Goal: Transaction & Acquisition: Obtain resource

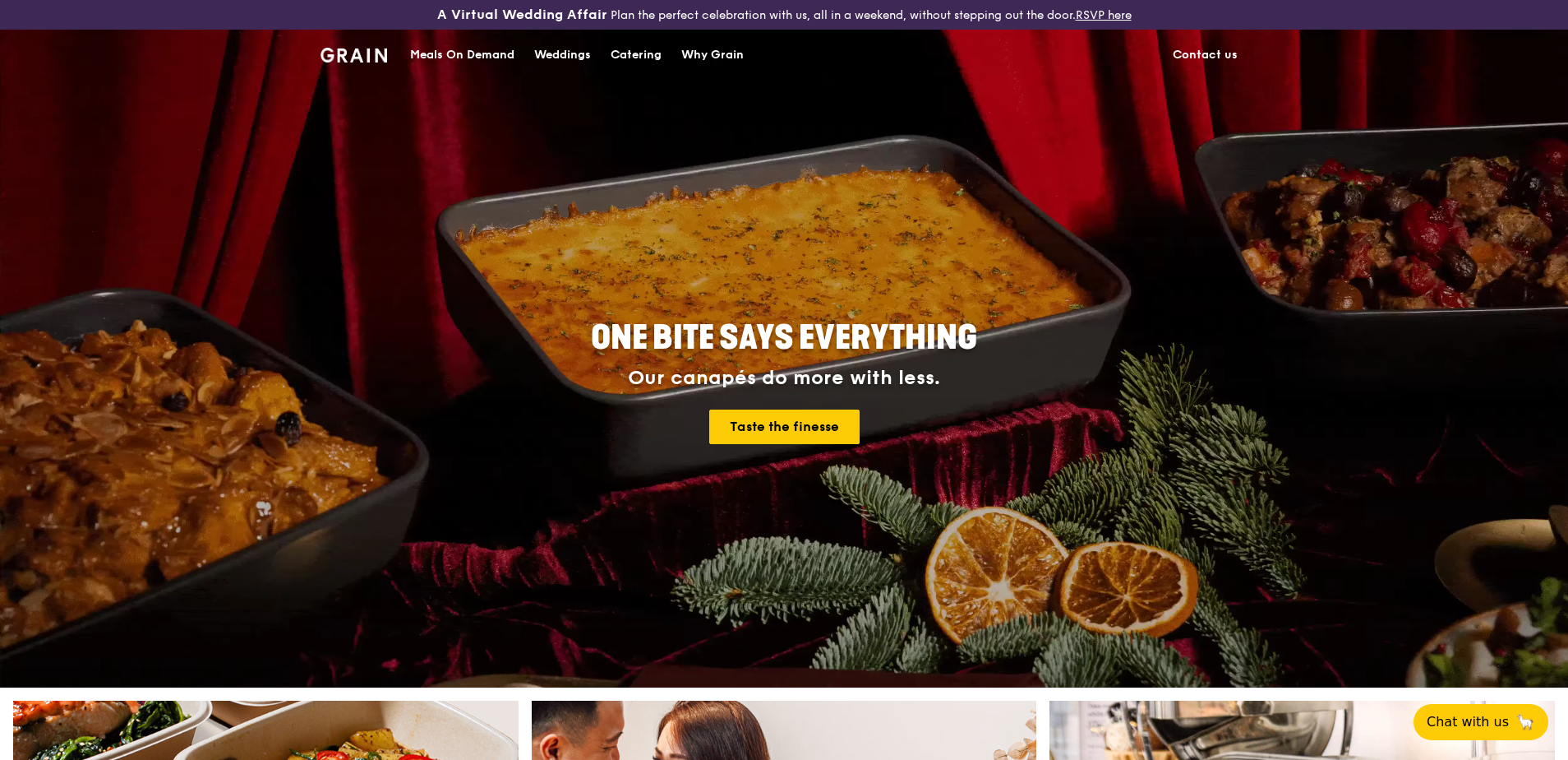
click at [653, 55] on div "Catering" at bounding box center [636, 54] width 51 height 50
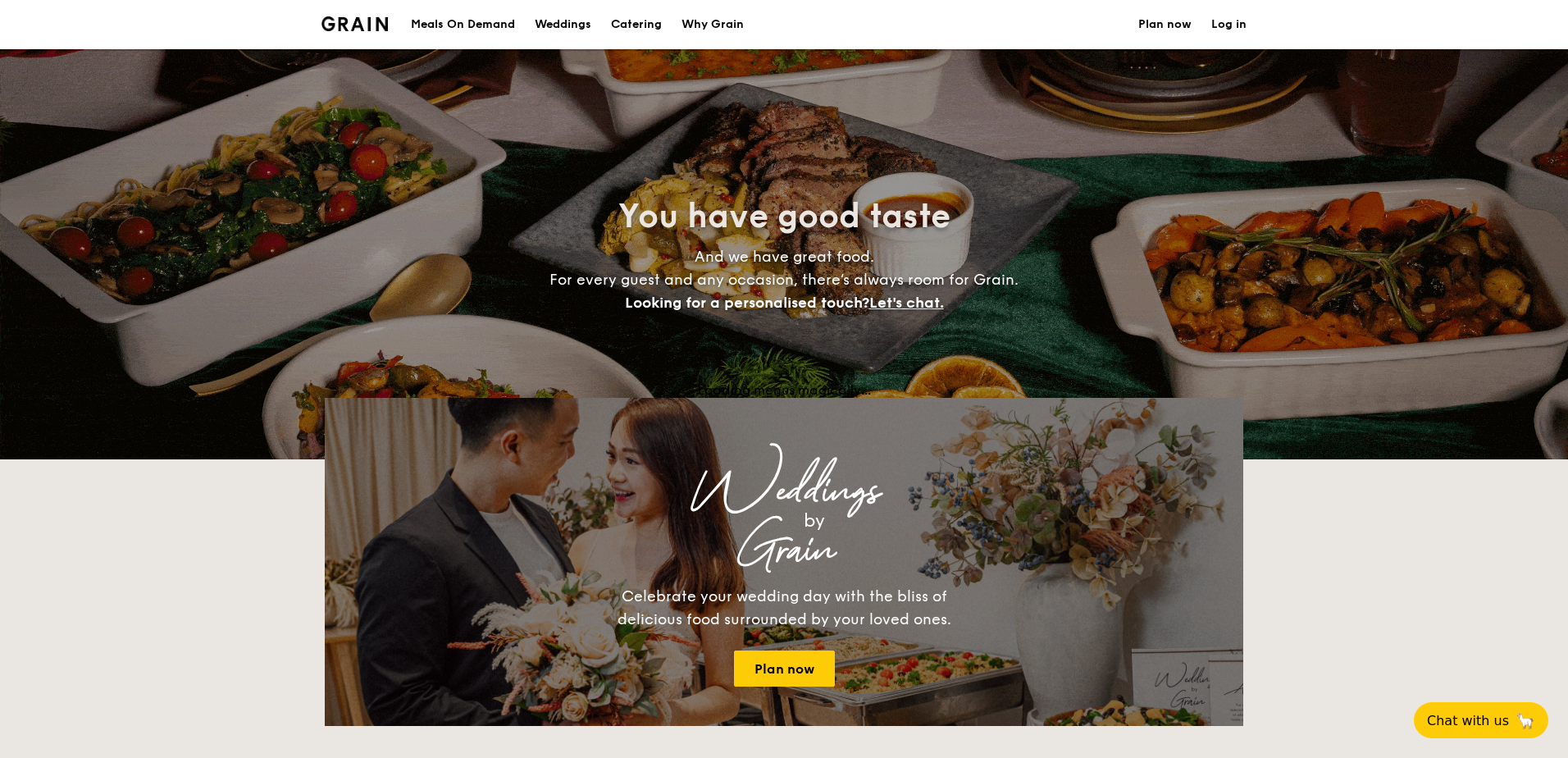
select select
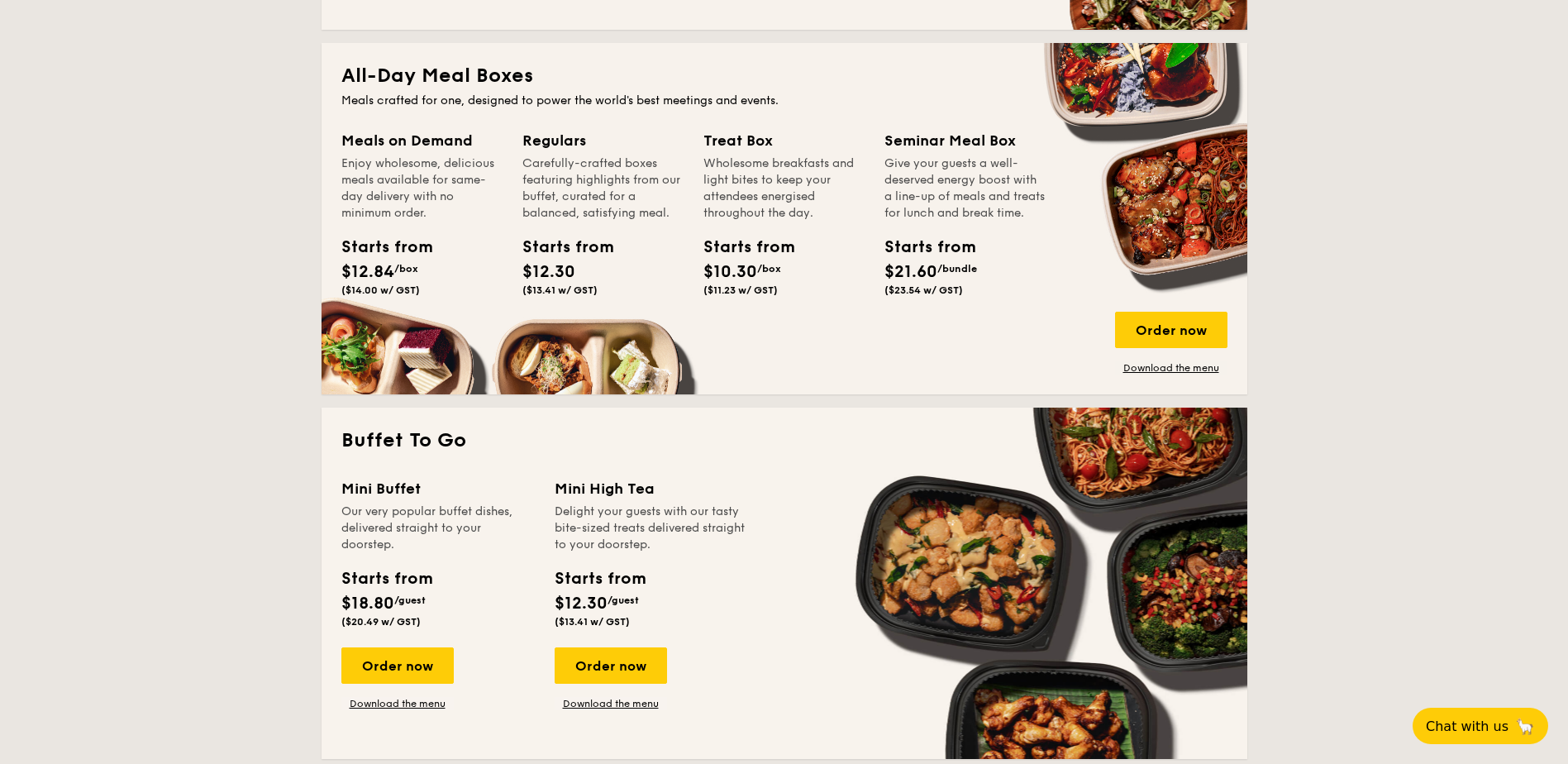
scroll to position [578, 0]
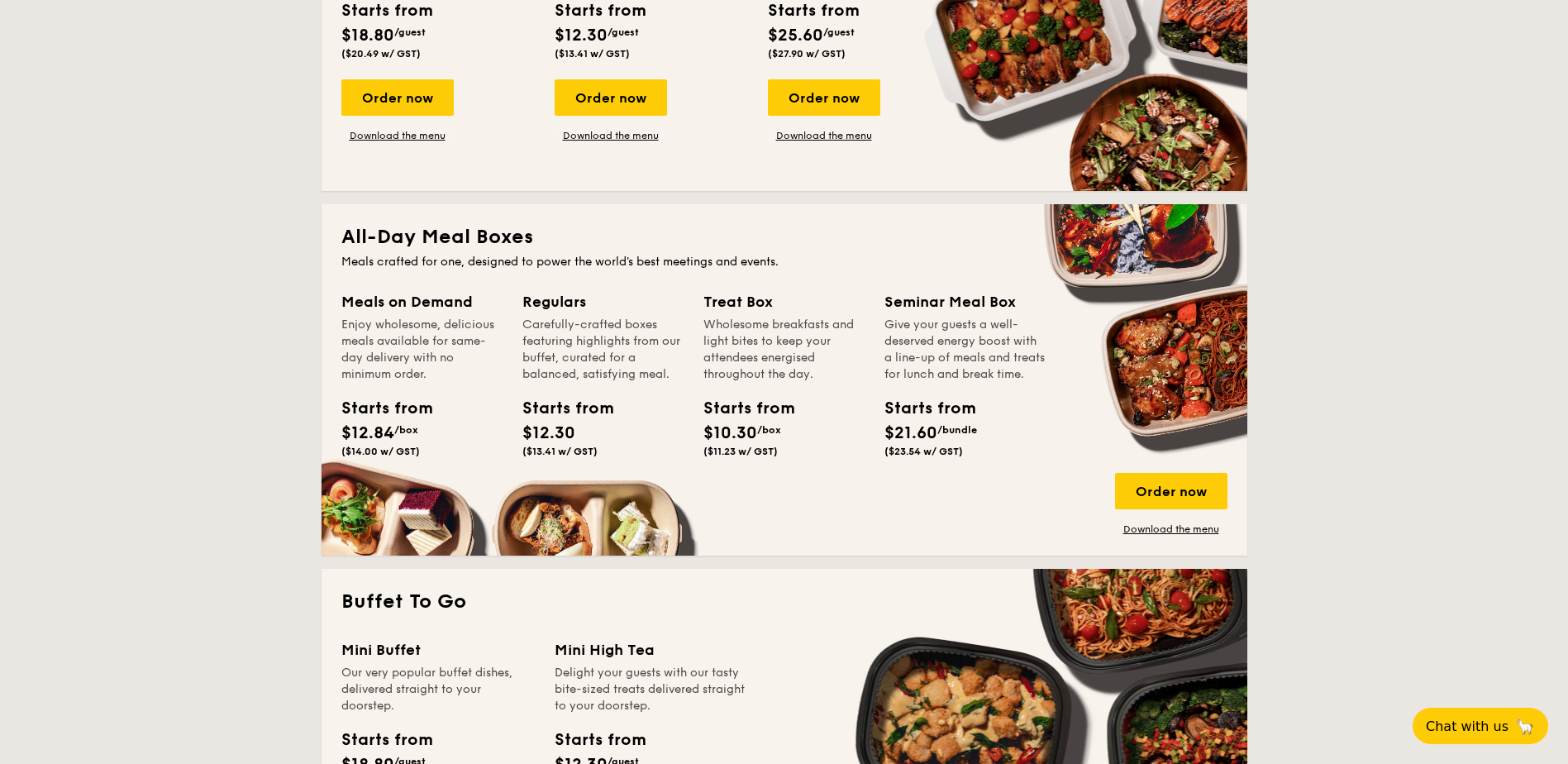
click at [422, 78] on div "Classic Buffet Our very popular buffet dishes, complete with set-up. Starts fro…" at bounding box center [447, 24] width 213 height 233
click at [422, 102] on div "Order now" at bounding box center [396, 97] width 112 height 37
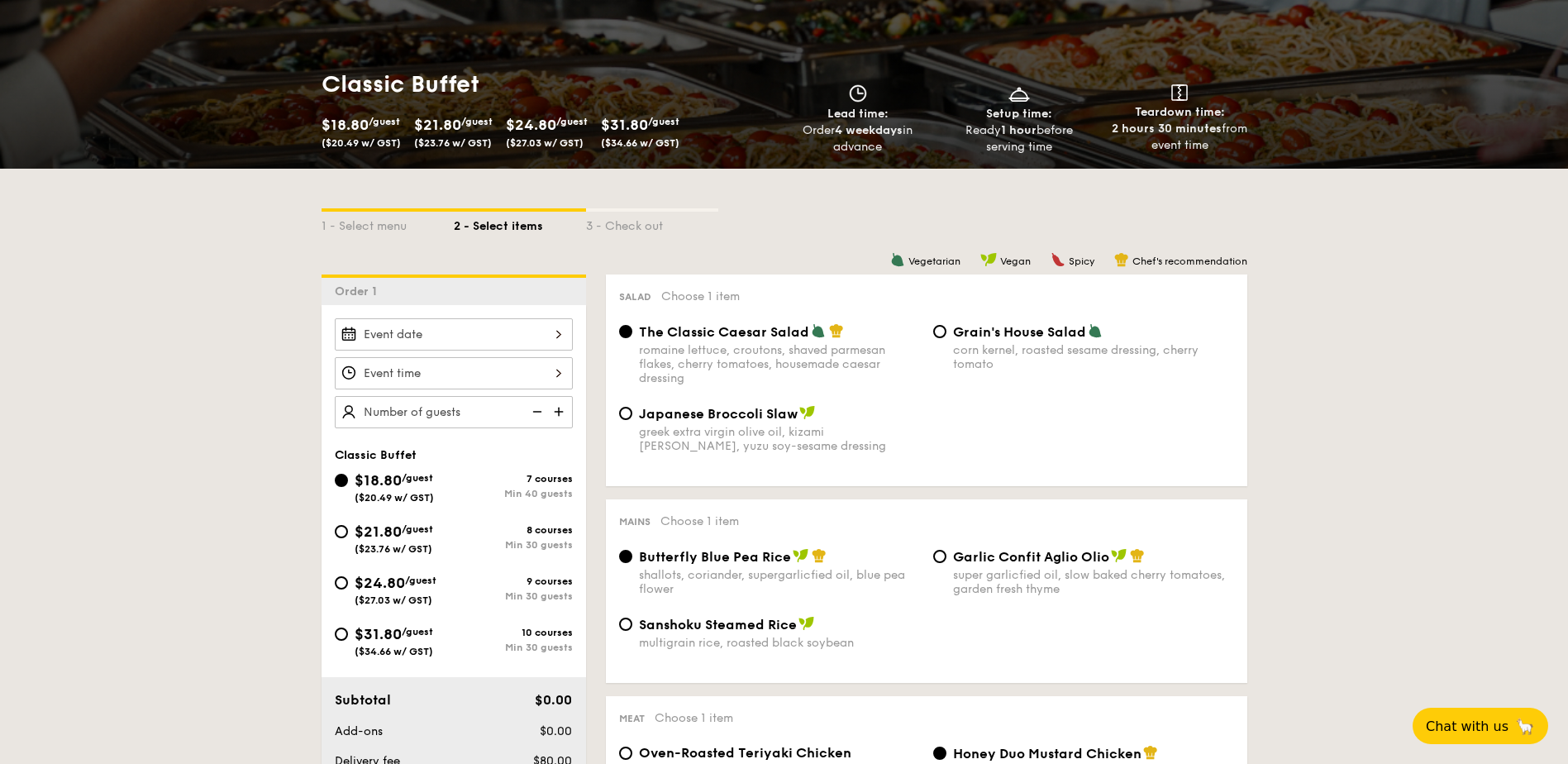
scroll to position [414, 0]
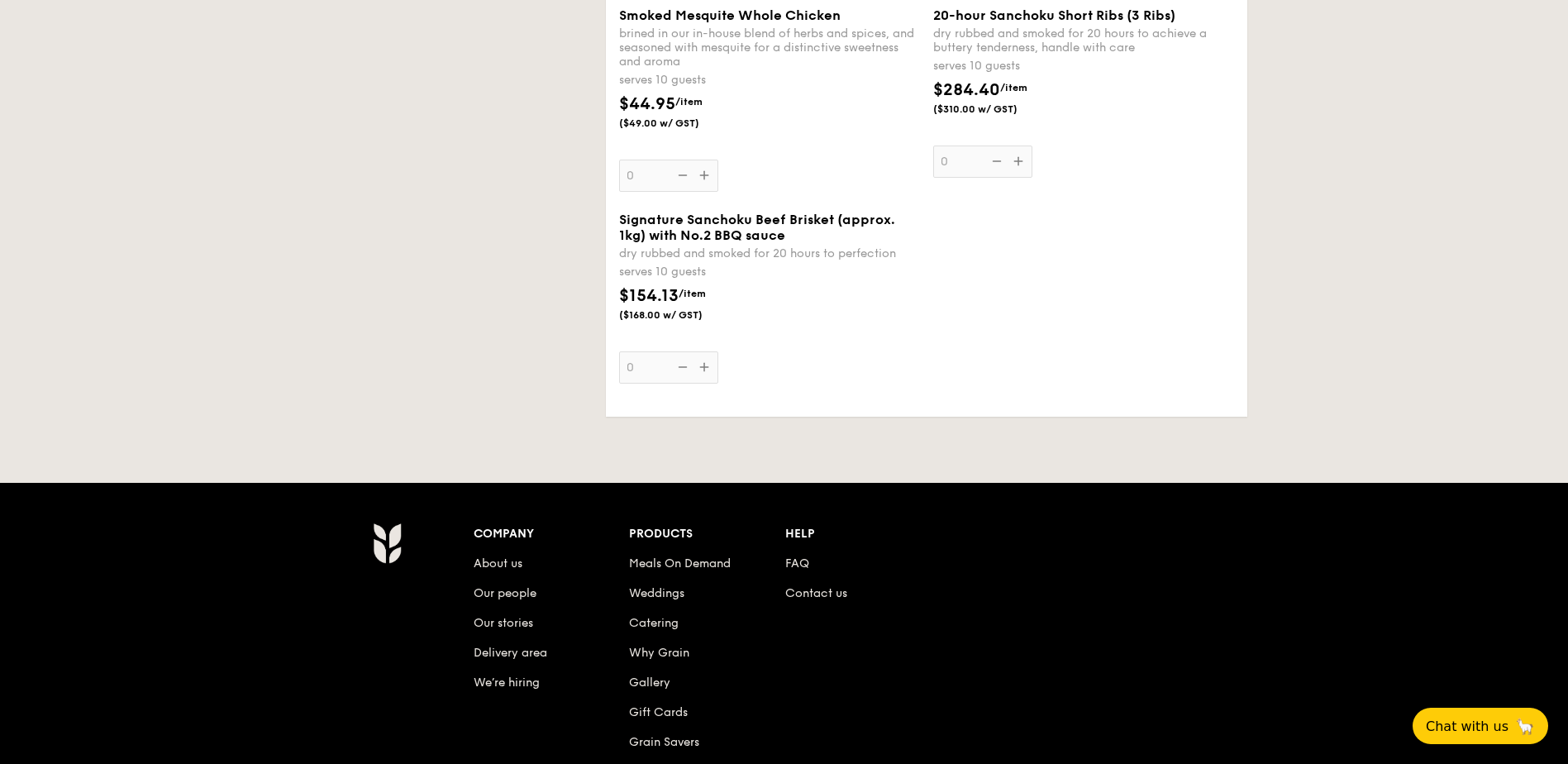
select select
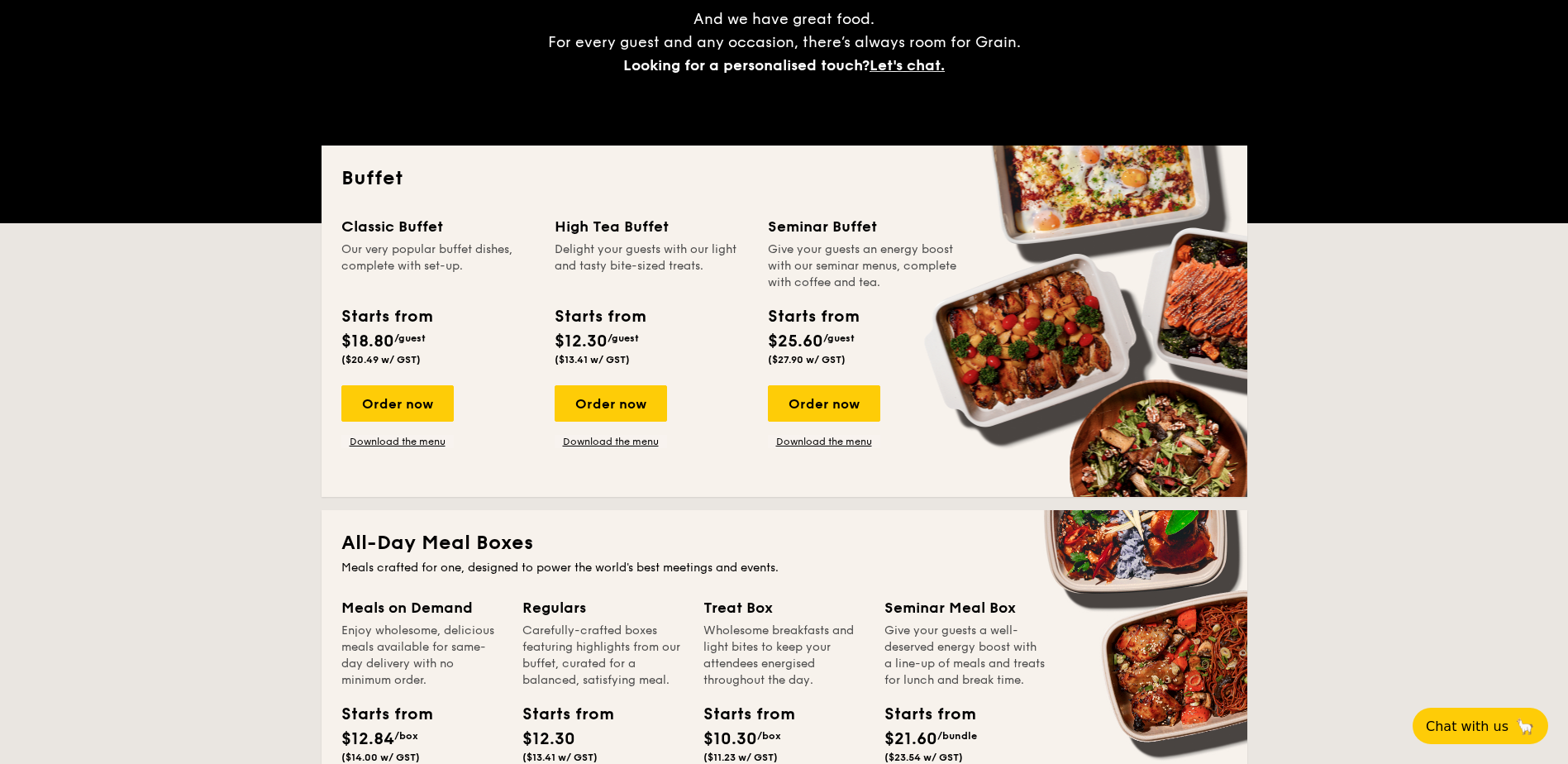
scroll to position [236, 0]
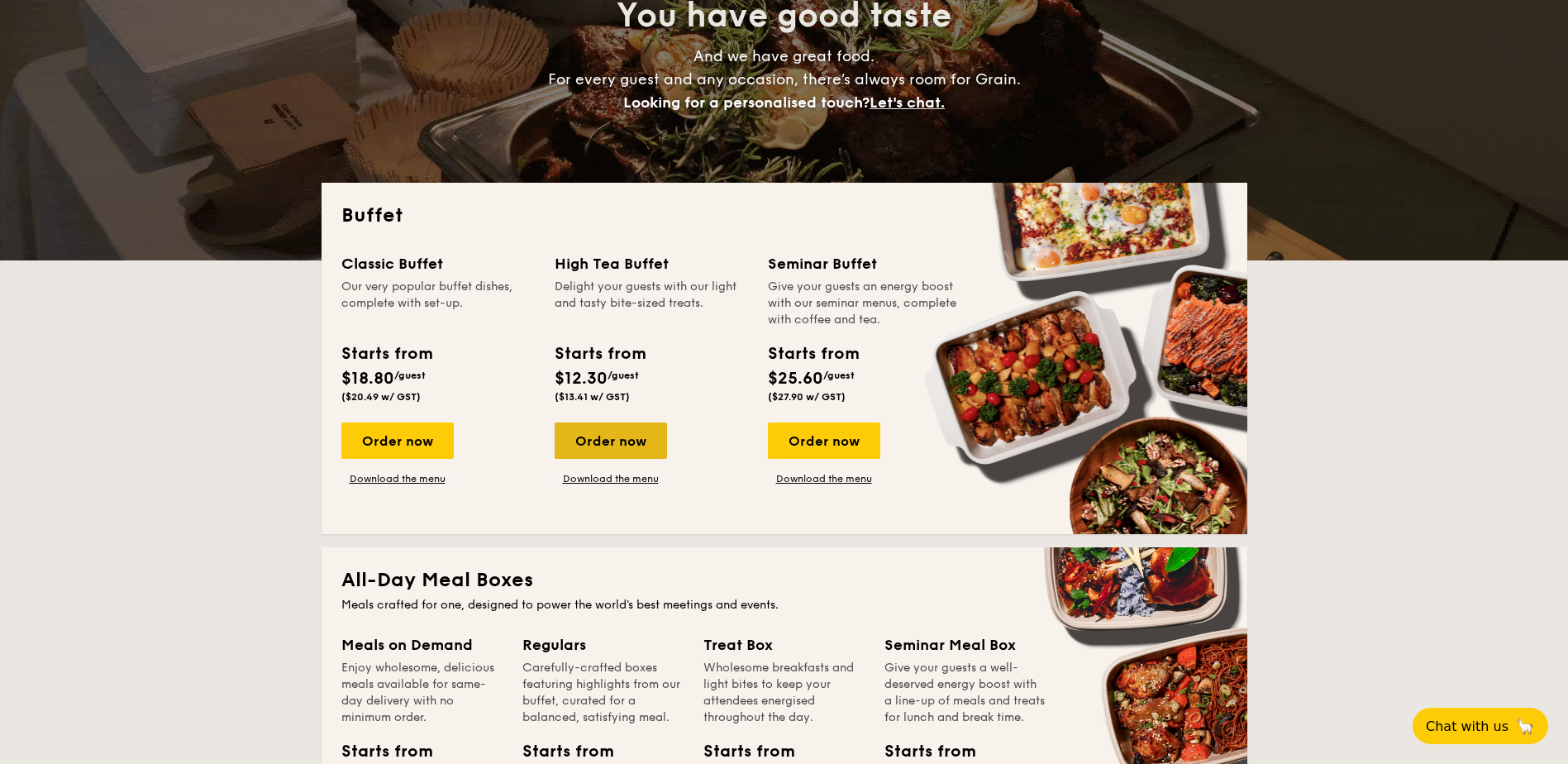
click at [629, 444] on div "Order now" at bounding box center [610, 440] width 112 height 37
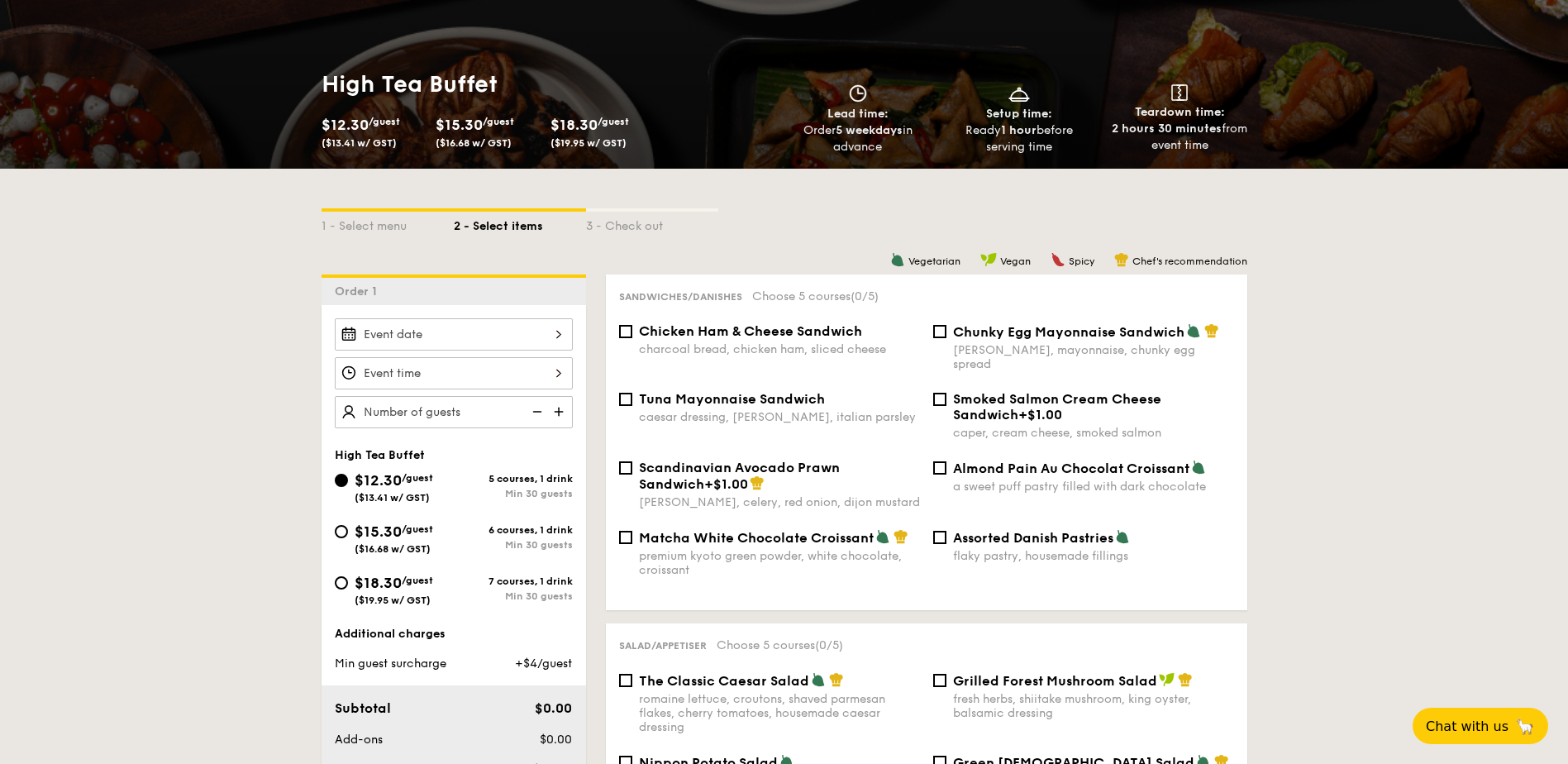
scroll to position [248, 0]
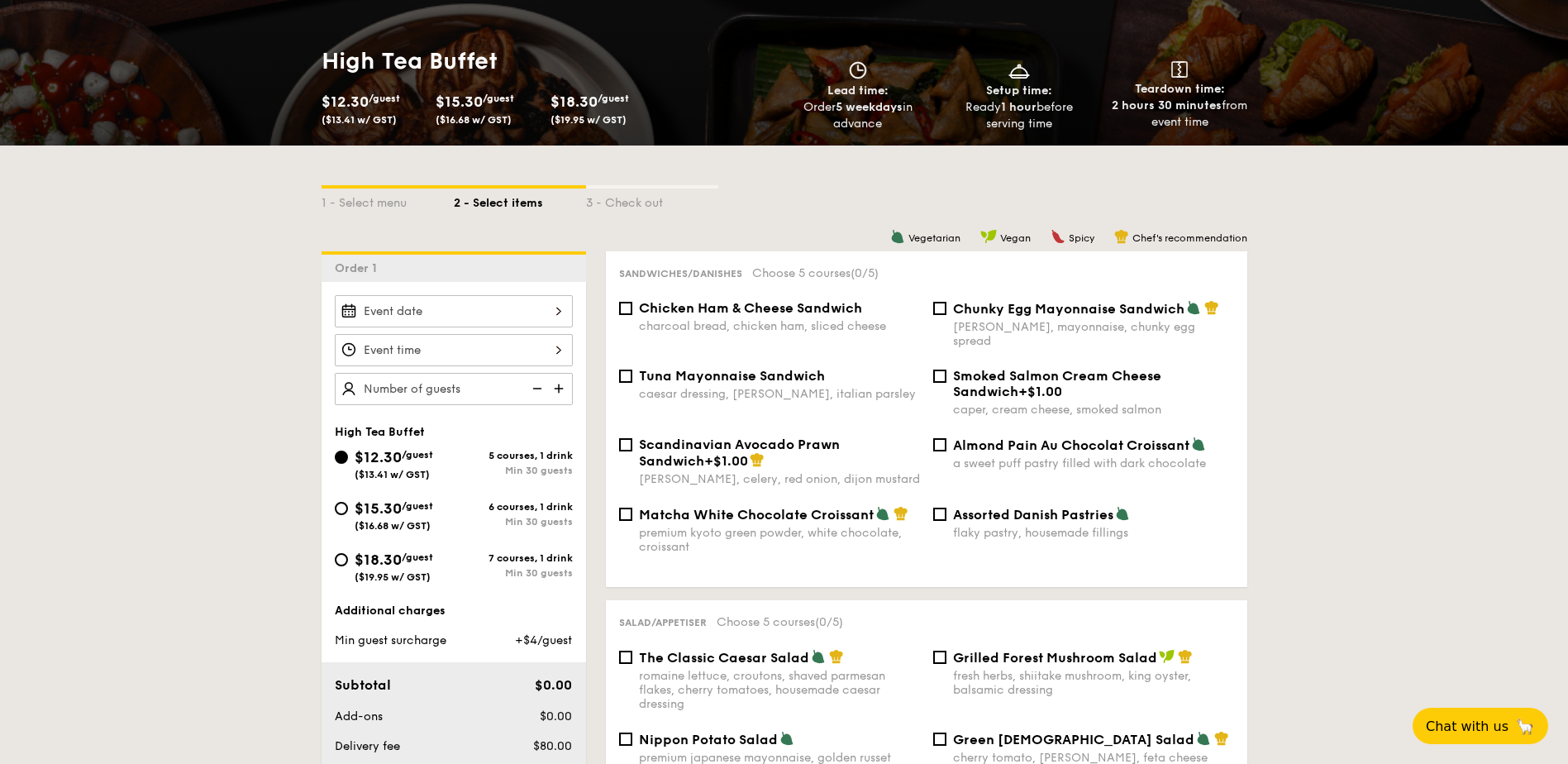
click at [430, 572] on span "($19.95 w/ GST)" at bounding box center [392, 577] width 76 height 11
click at [348, 566] on input "$18.30 /guest ($19.95 w/ GST) 7 courses, 1 drink Min 30 guests" at bounding box center [341, 560] width 13 height 13
radio input "true"
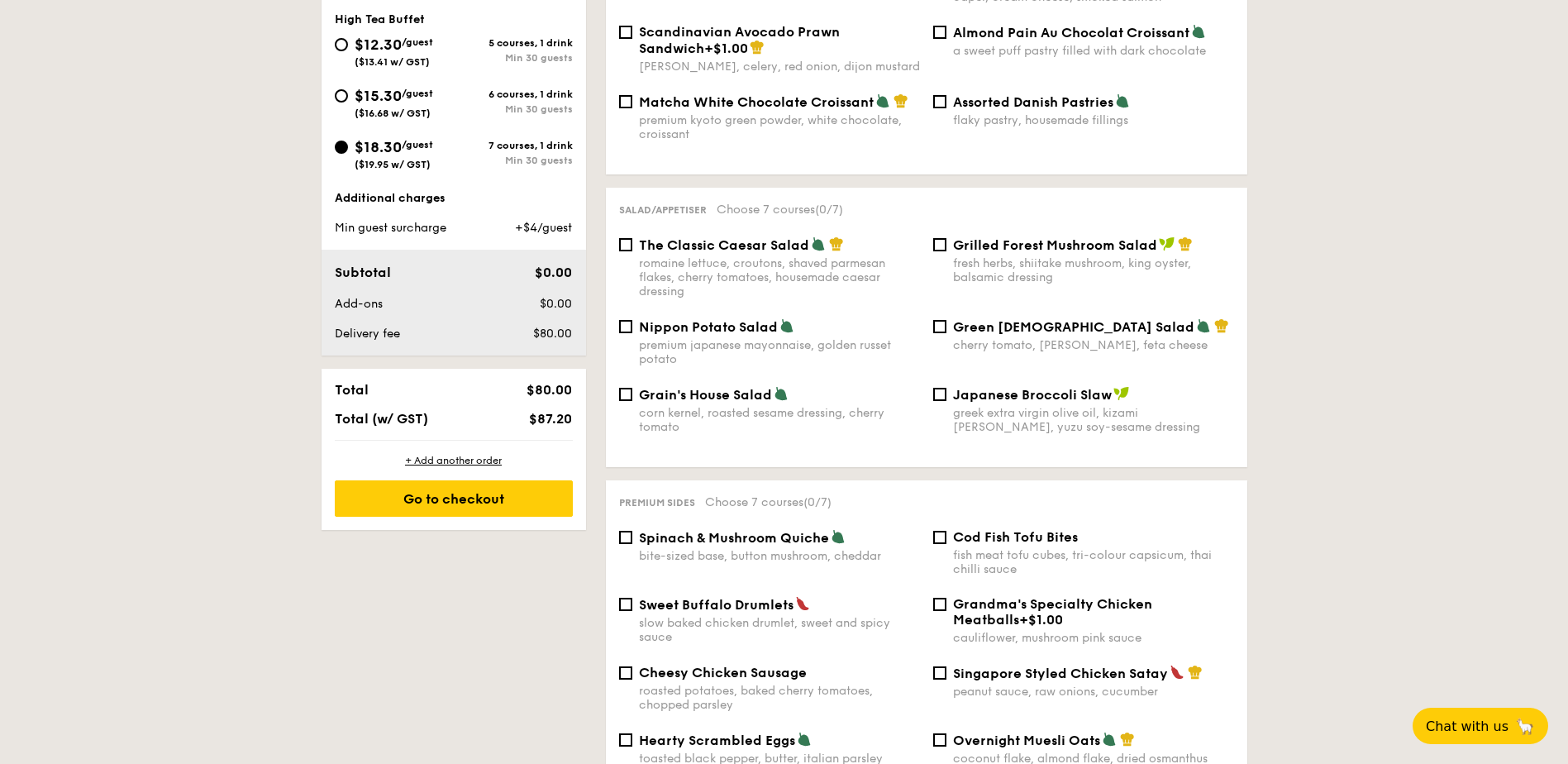
scroll to position [661, 0]
select select
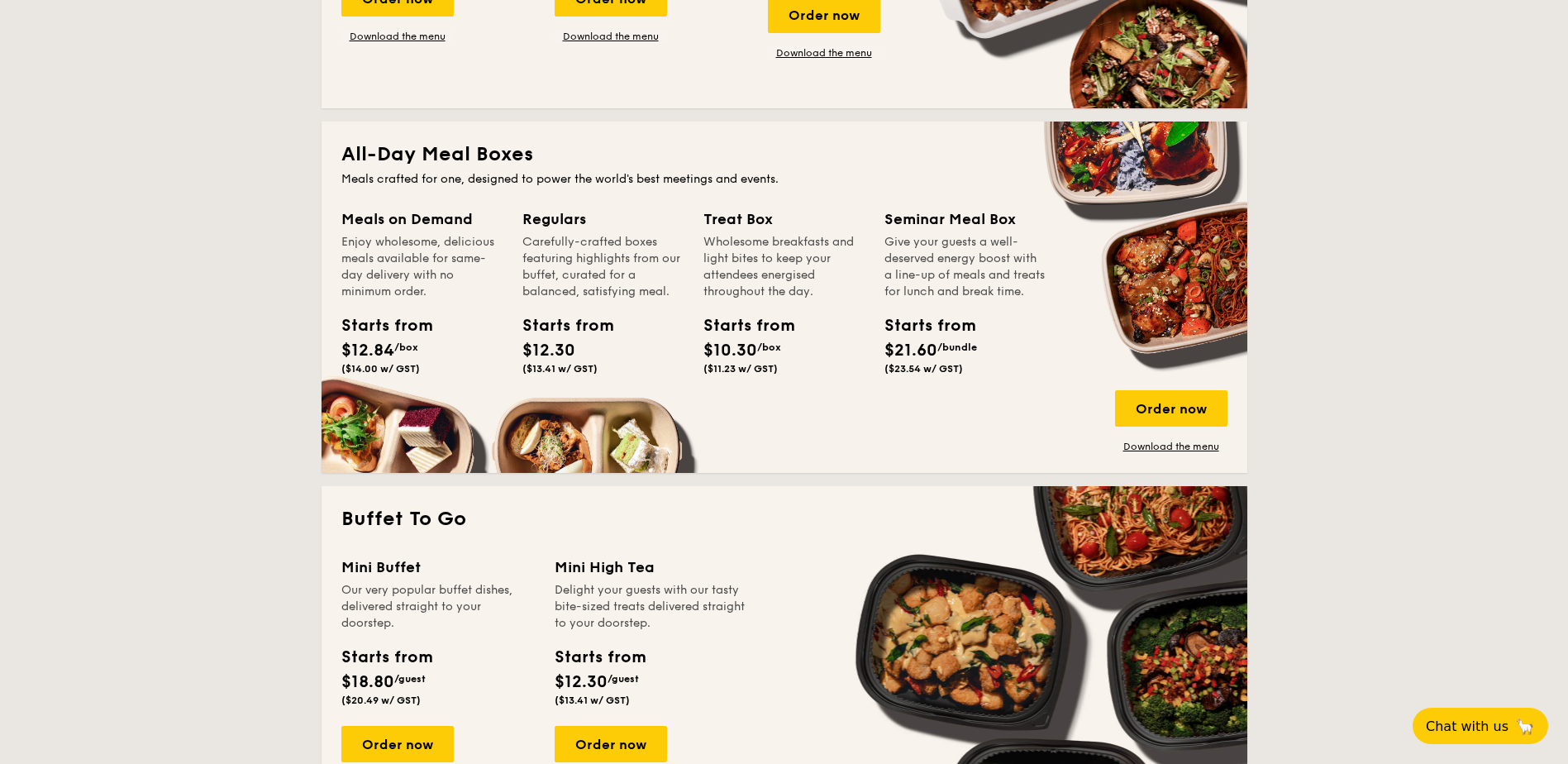
scroll to position [268, 0]
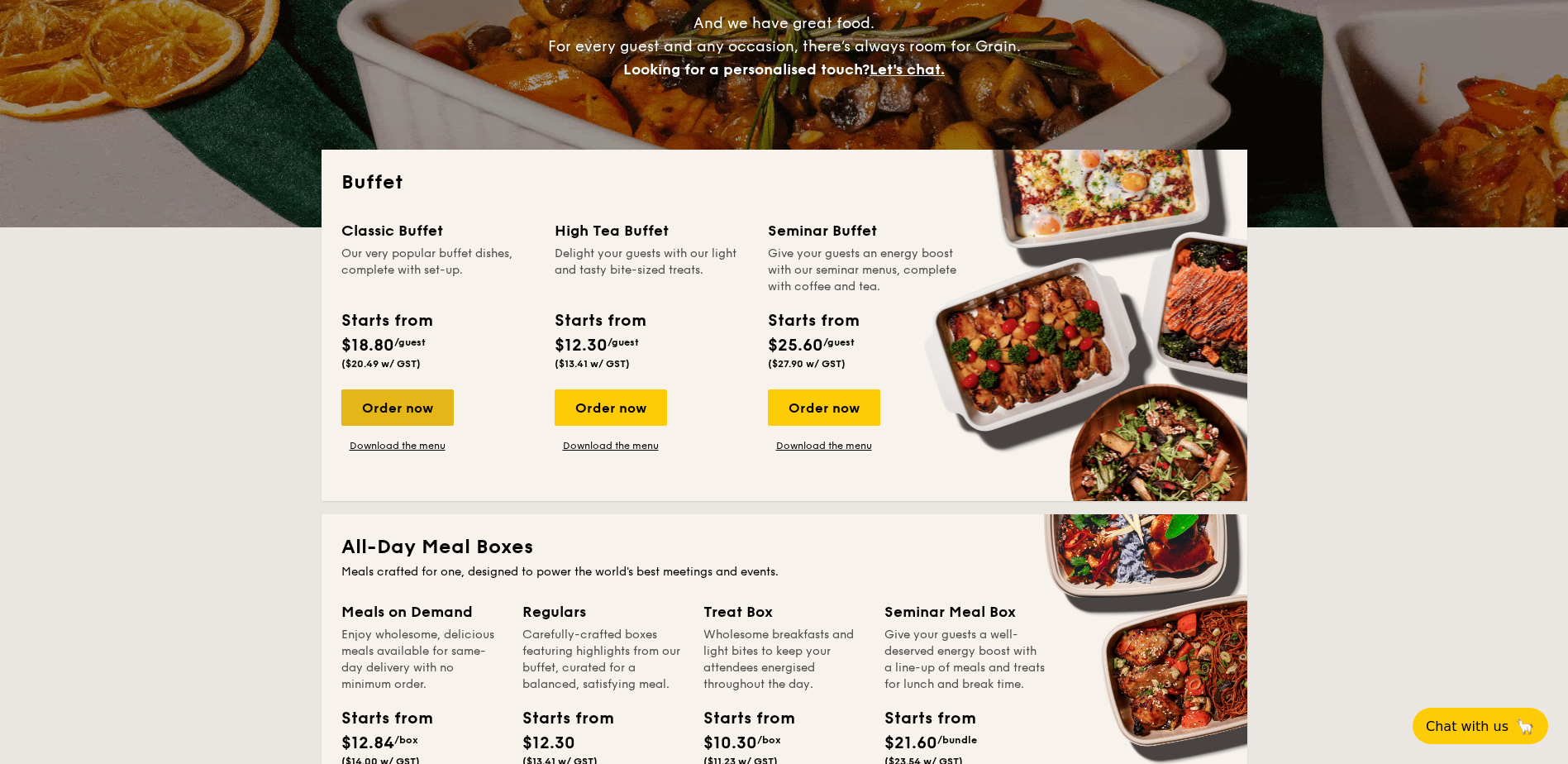
click at [417, 421] on div "Order now" at bounding box center [396, 407] width 112 height 37
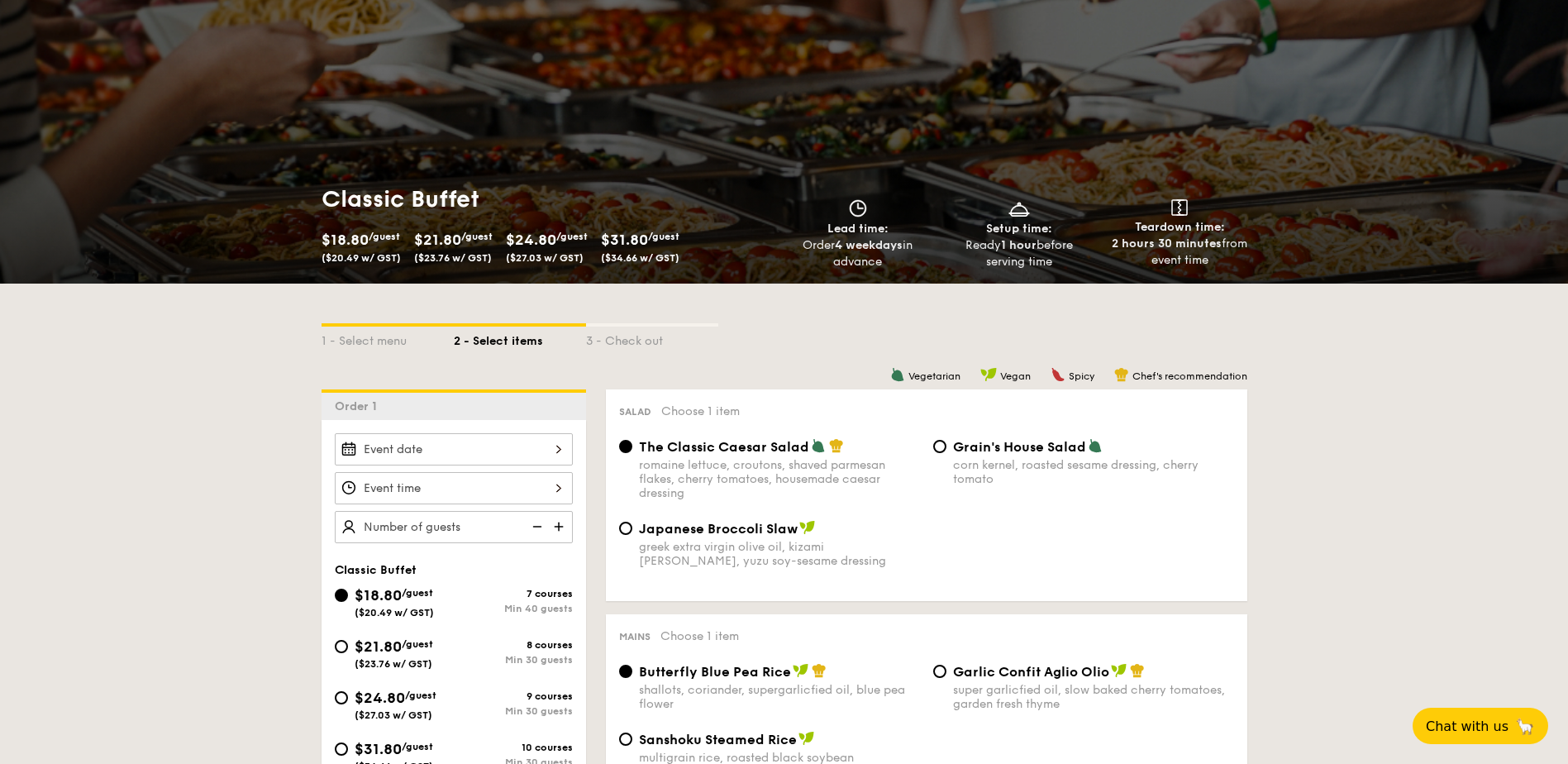
scroll to position [248, 0]
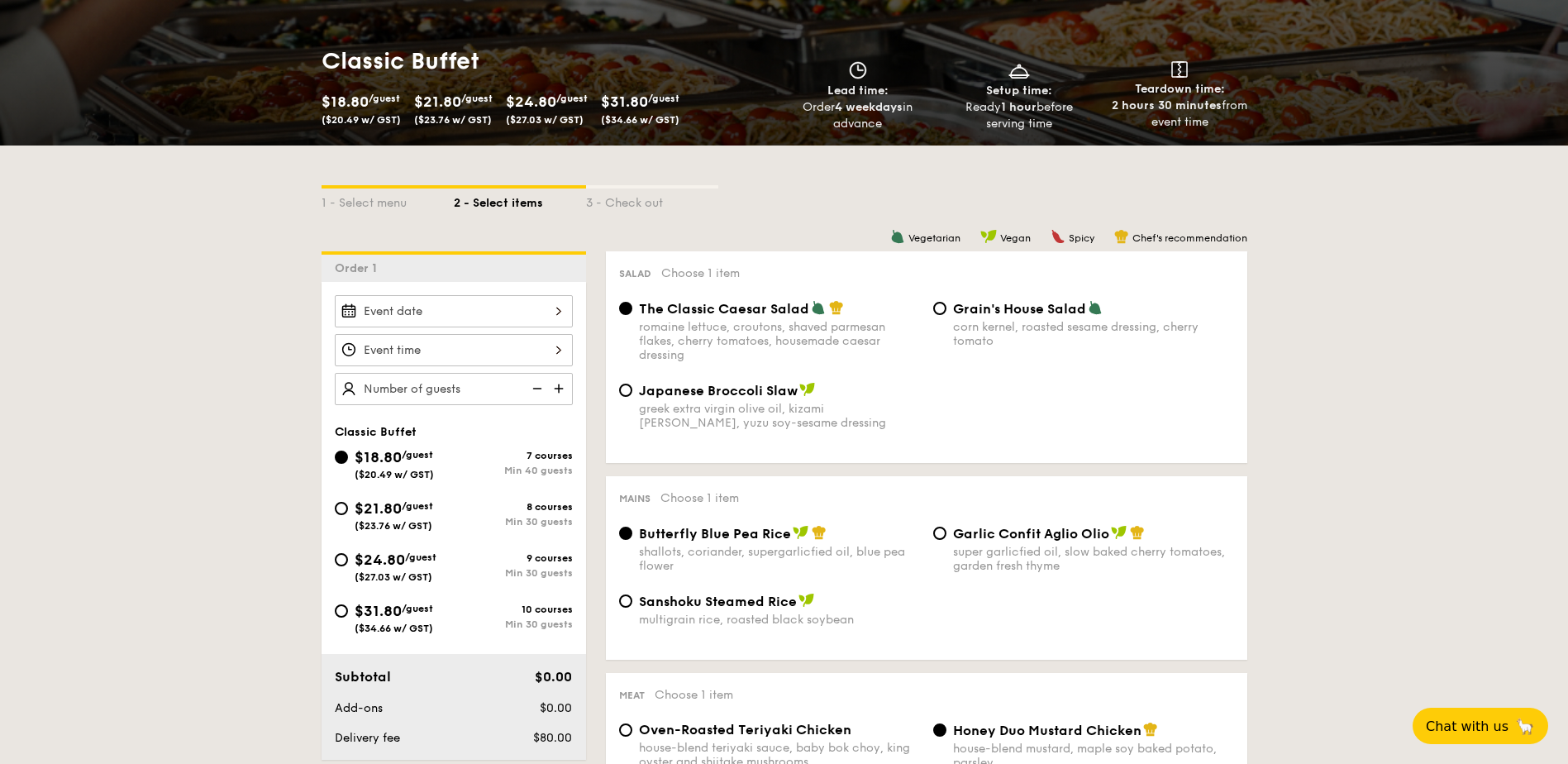
select select
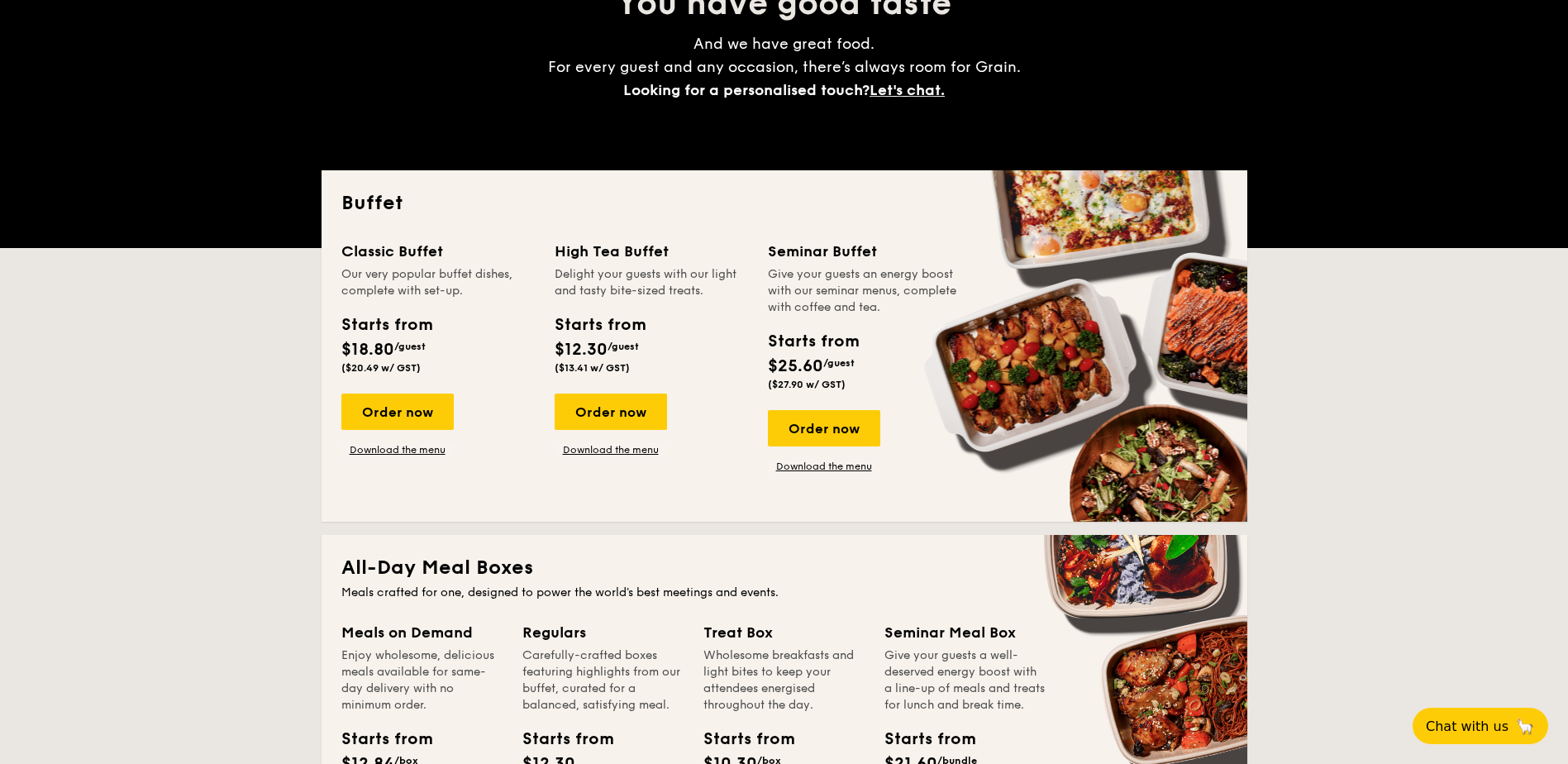
scroll to position [301, 0]
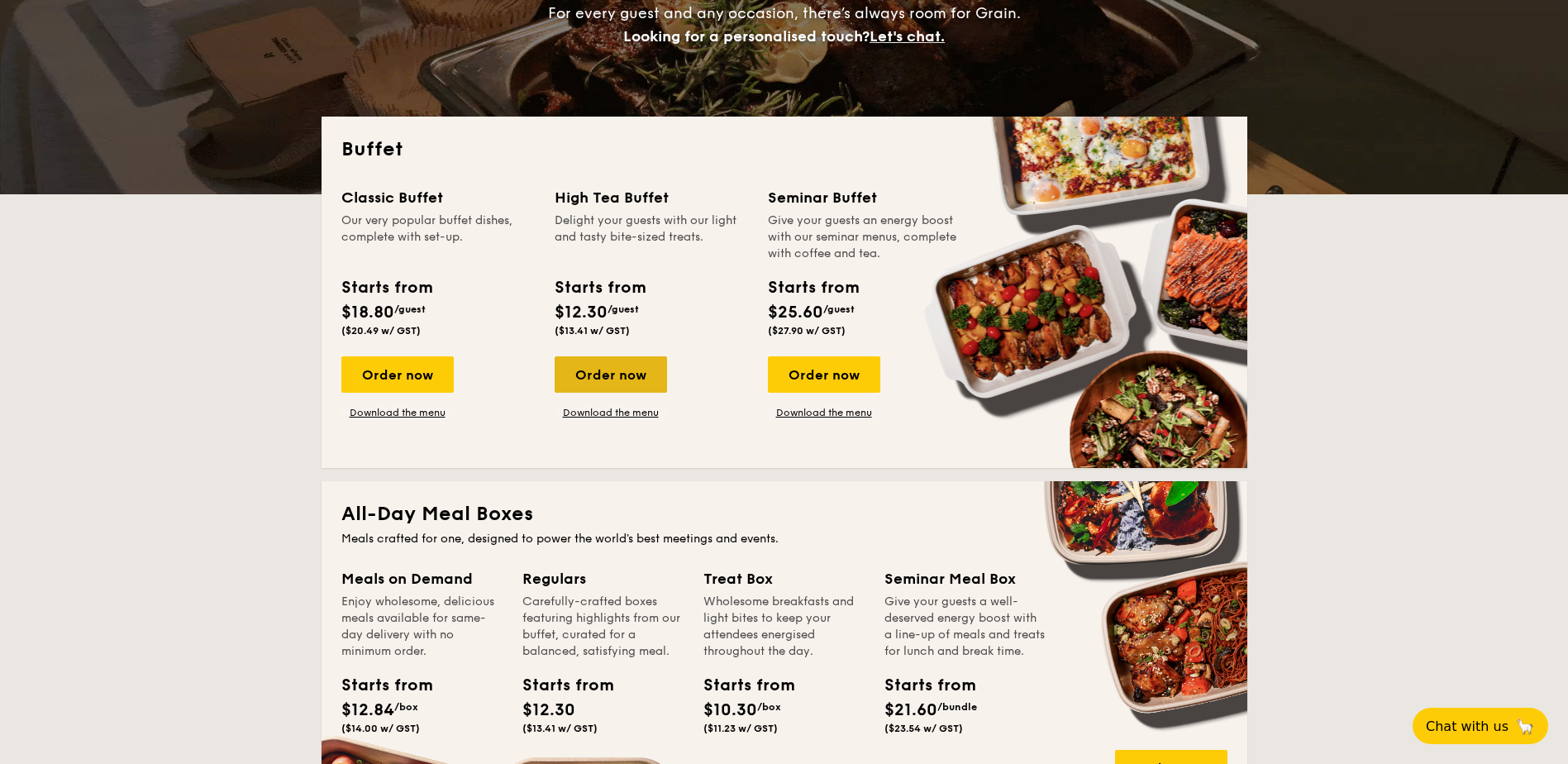
click at [625, 366] on div "Order now" at bounding box center [610, 374] width 112 height 37
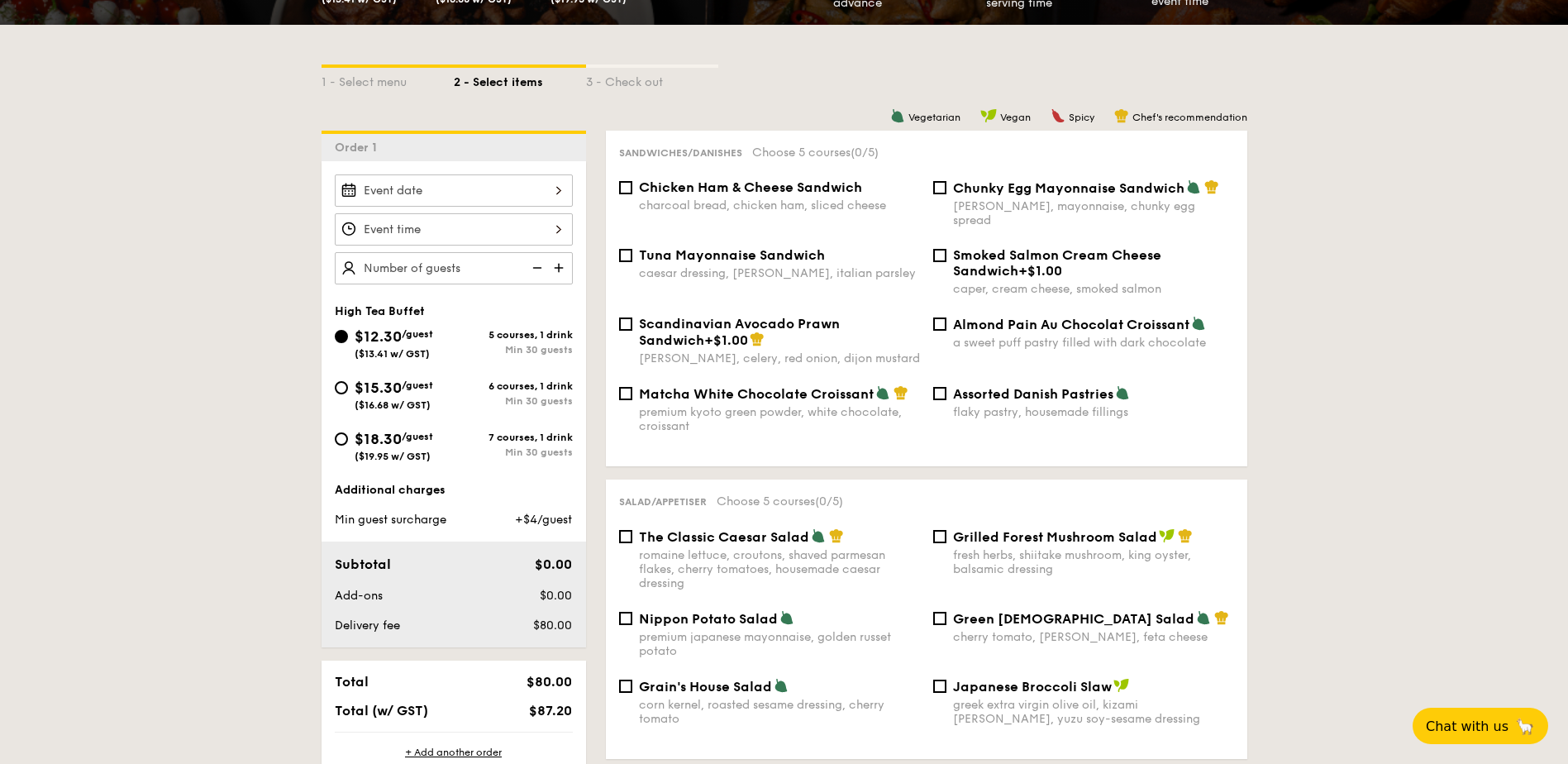
scroll to position [578, 0]
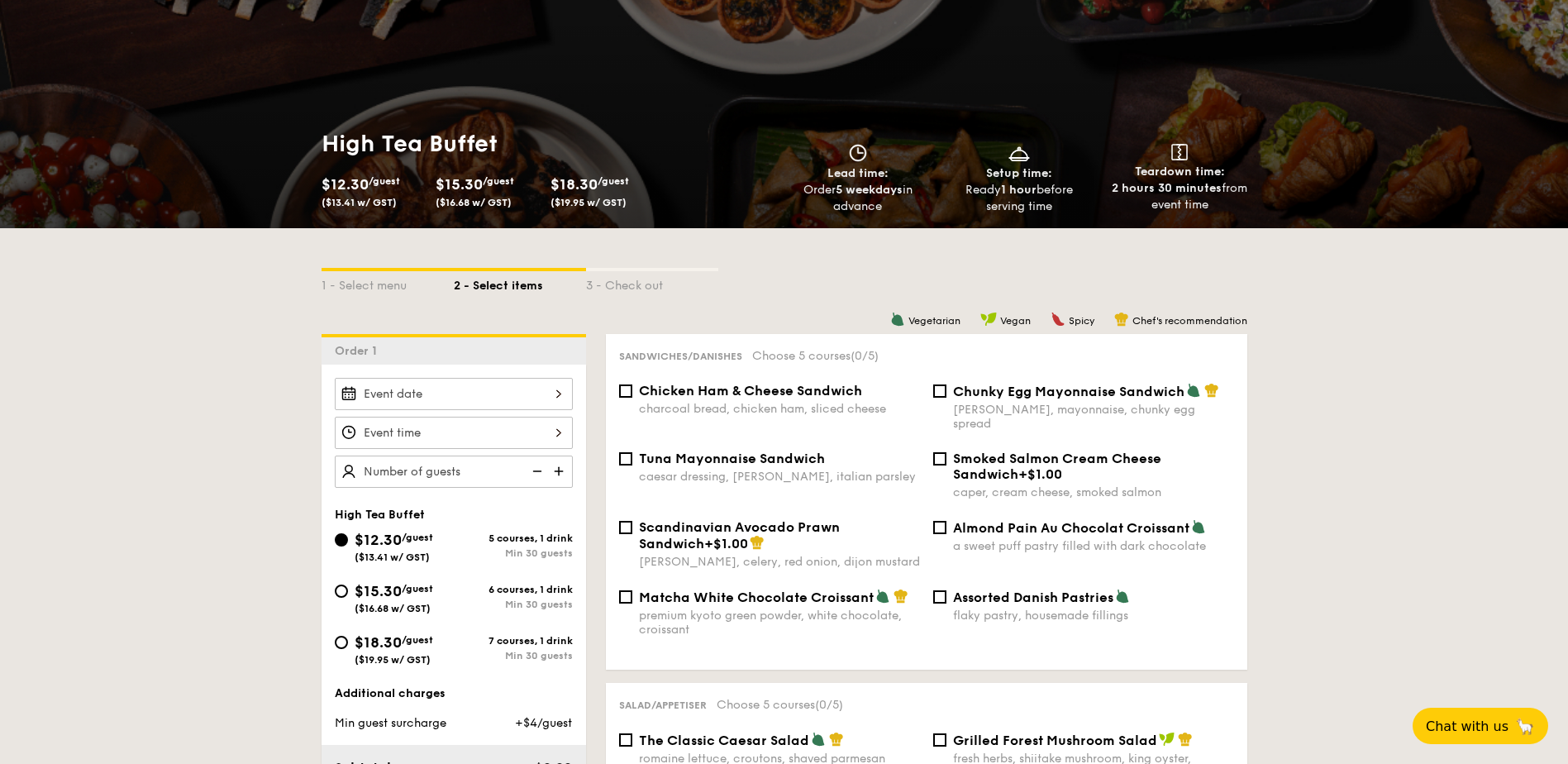
scroll to position [334, 0]
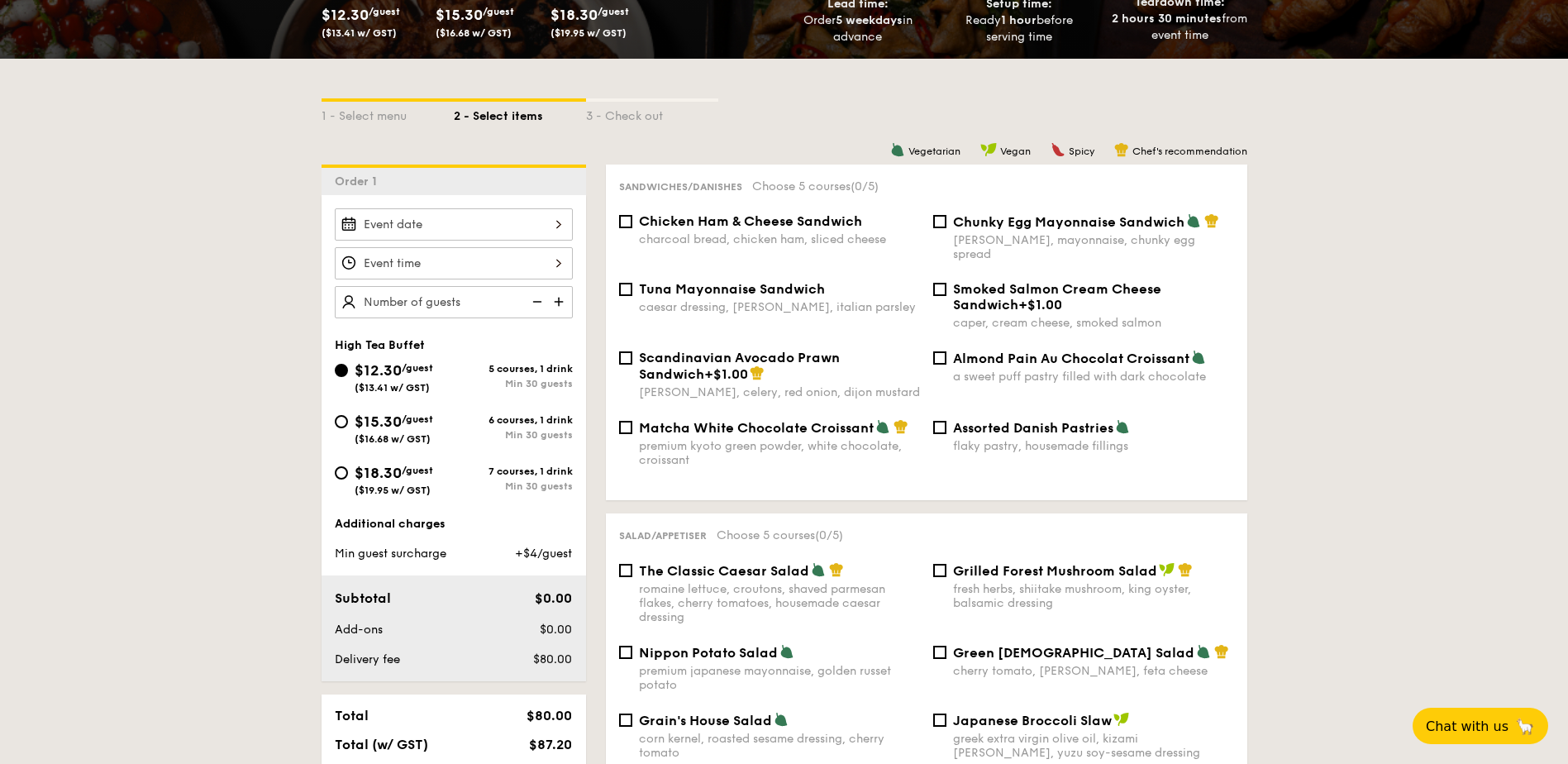
select select
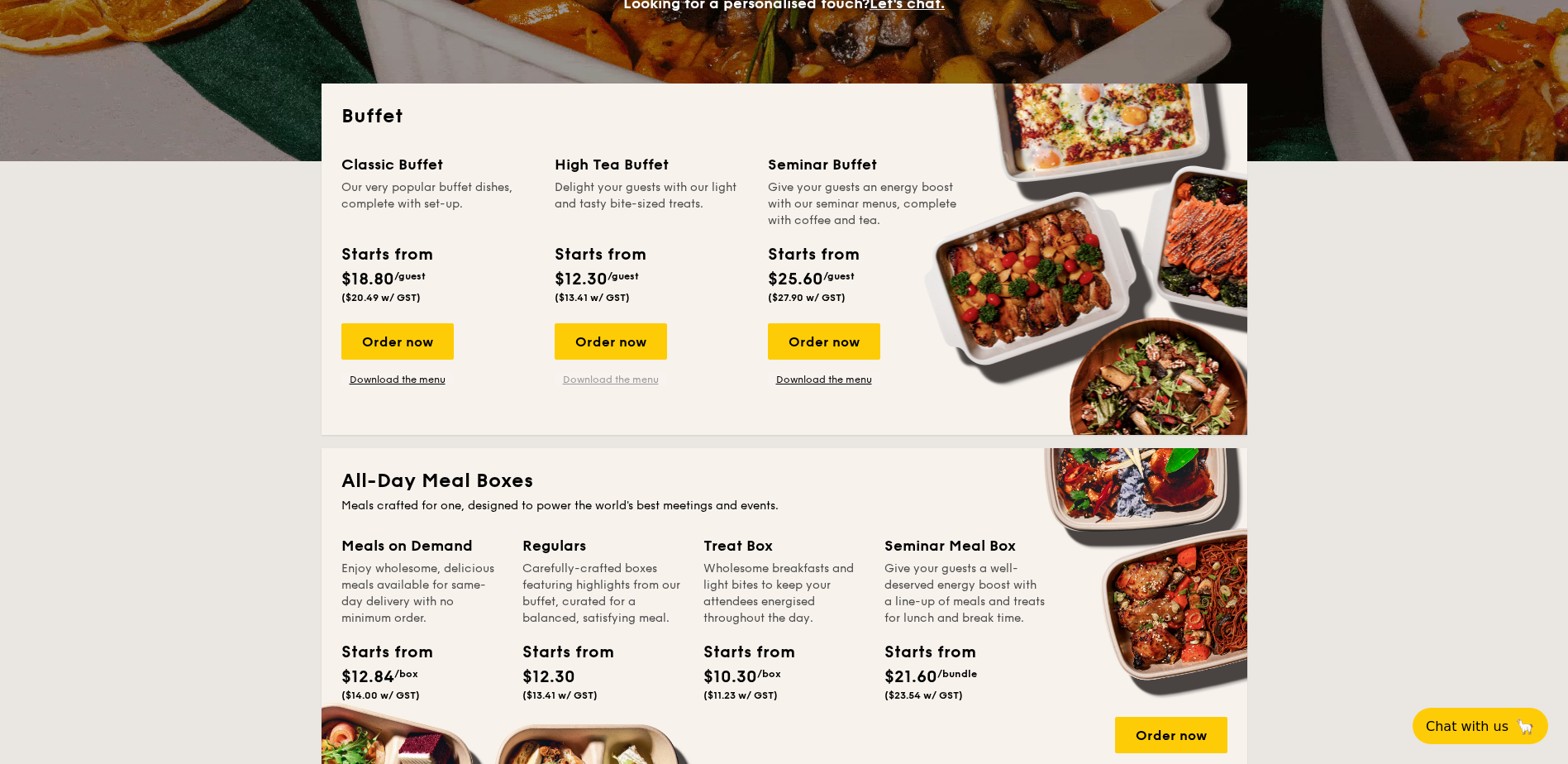
click at [609, 380] on link "Download the menu" at bounding box center [610, 380] width 112 height 13
